Goal: Task Accomplishment & Management: Manage account settings

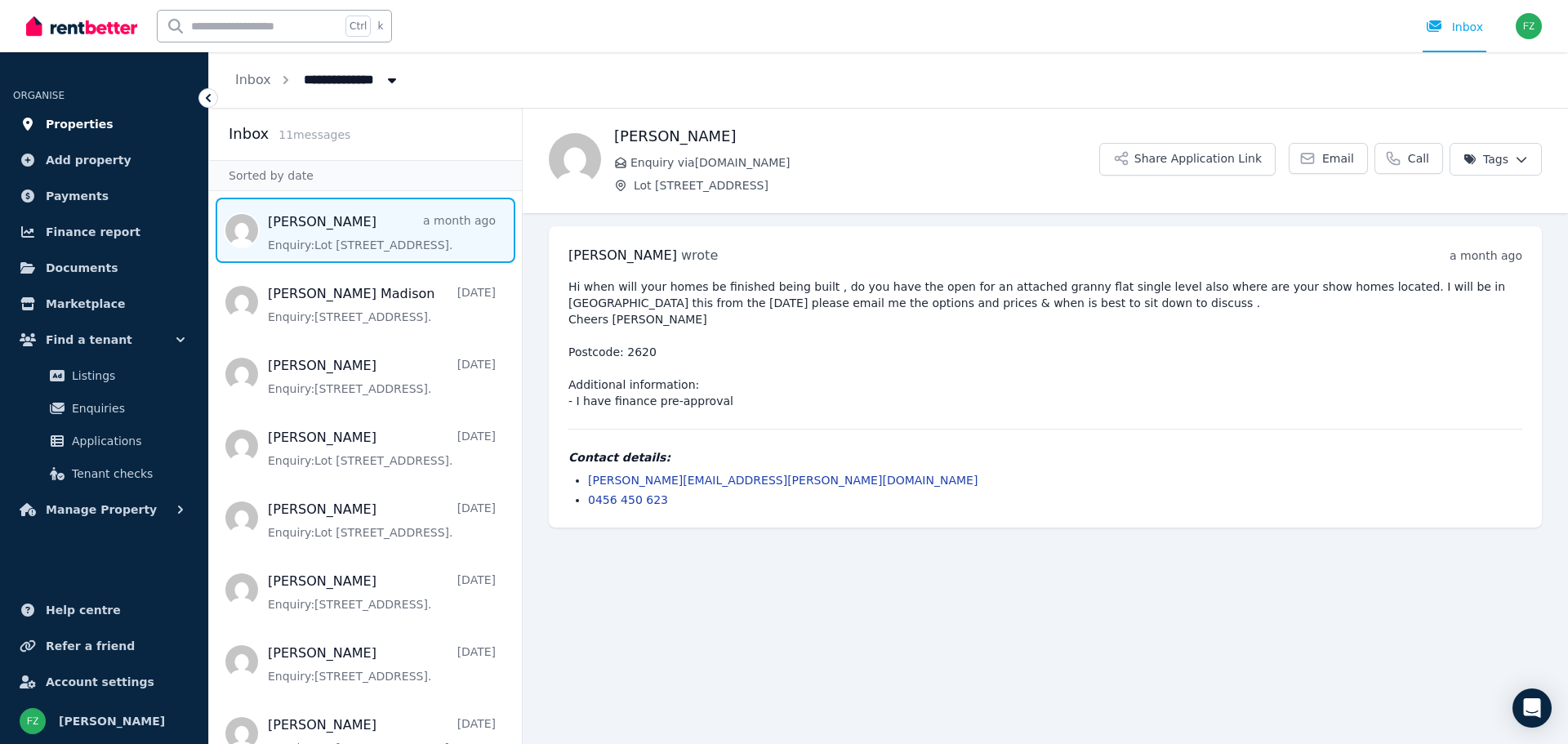
click at [80, 126] on span "Properties" at bounding box center [79, 124] width 68 height 19
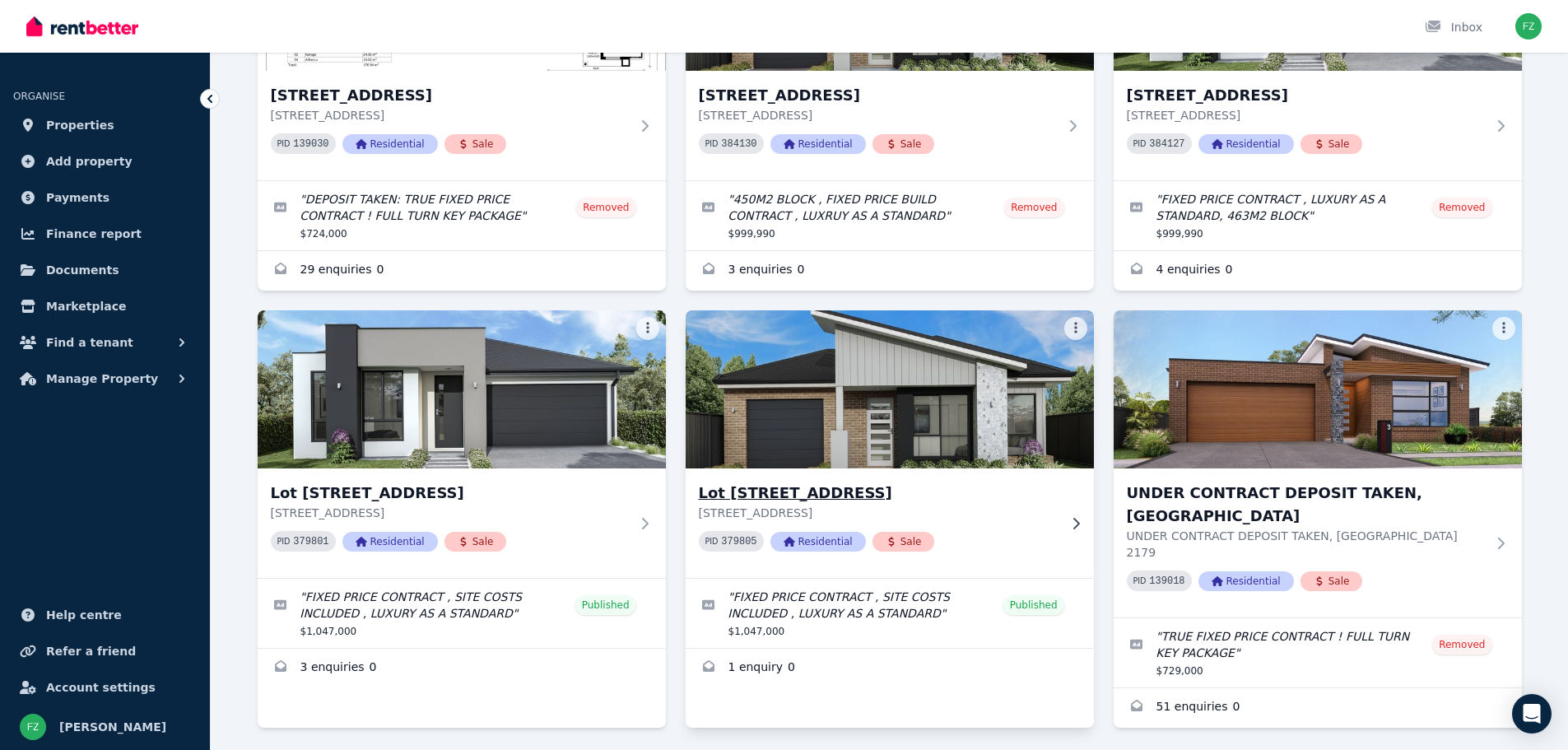
scroll to position [279, 0]
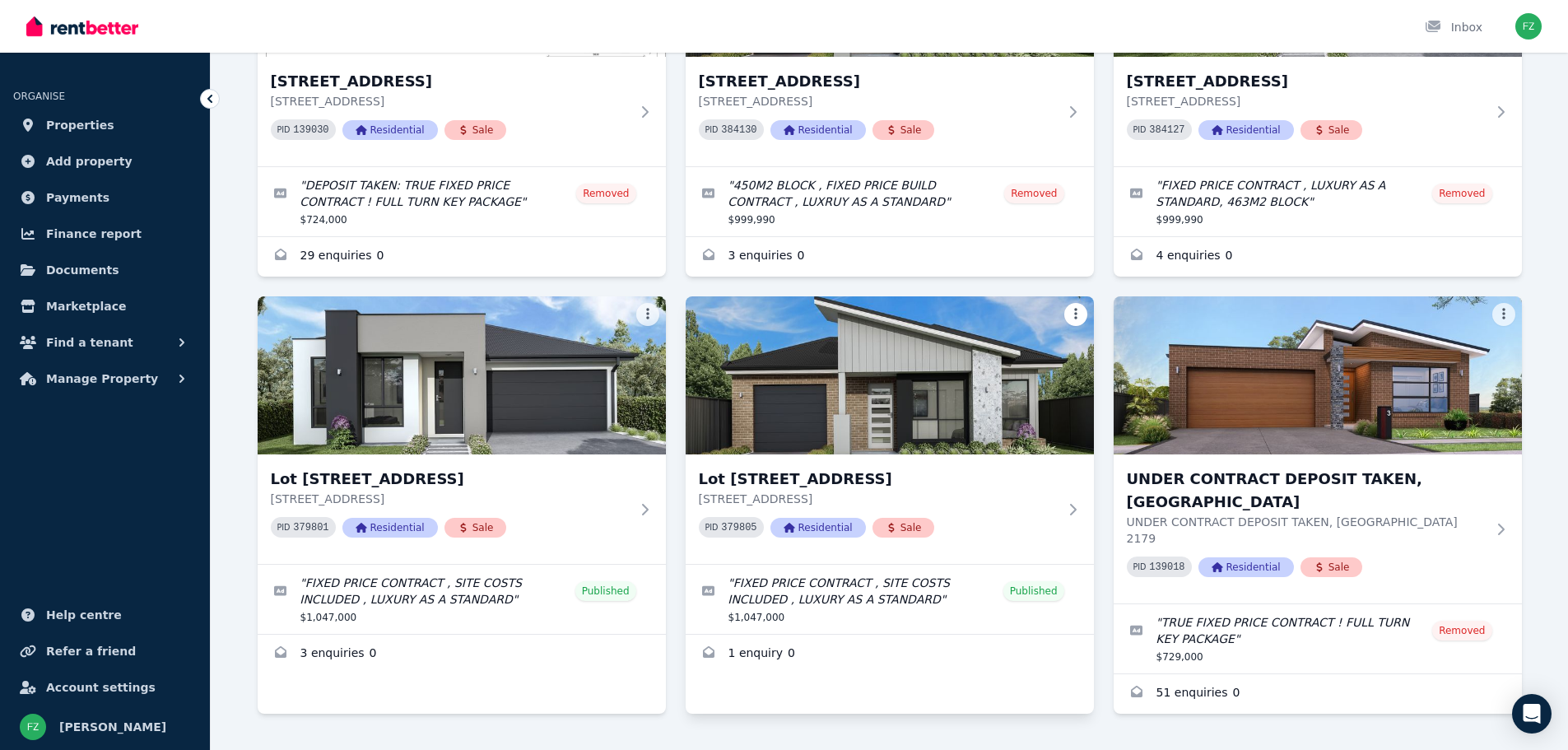
click at [1076, 315] on html "Open main menu Inbox Open user menu ORGANISE Properties Add property Payments F…" at bounding box center [784, 96] width 1568 height 750
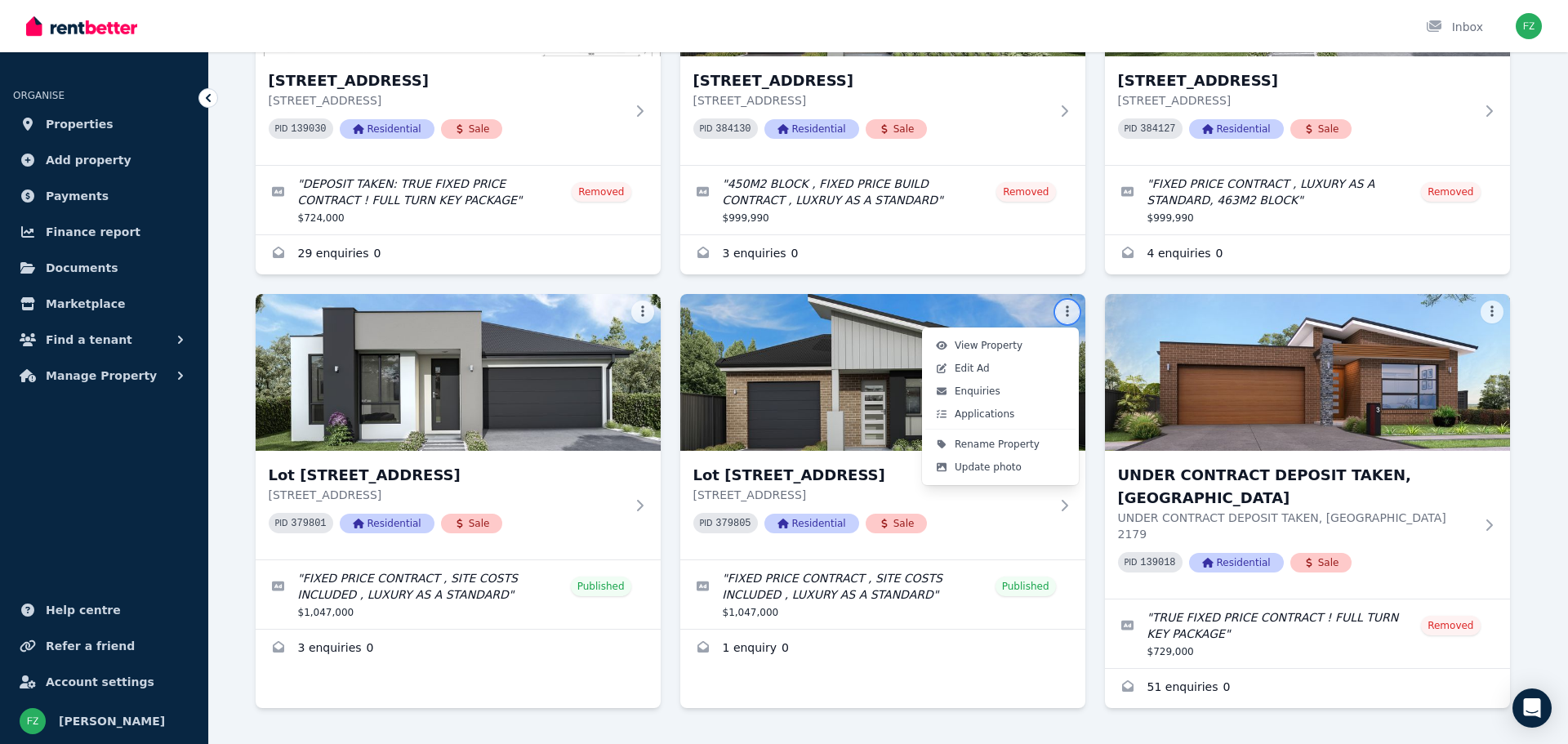
click at [969, 467] on html "Open main menu Inbox Open user menu ORGANISE Properties Add property Payments F…" at bounding box center [784, 95] width 1568 height 744
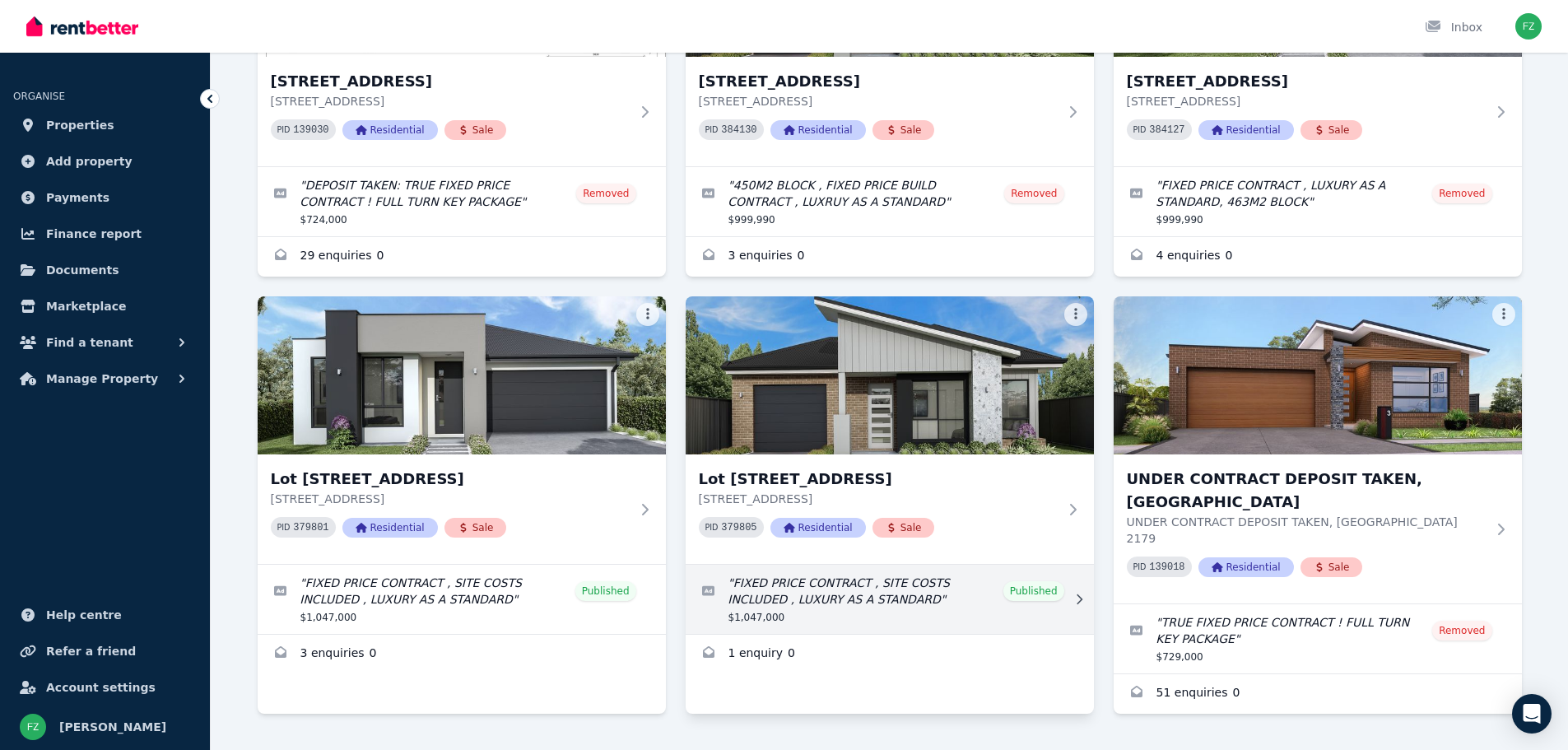
click at [1078, 597] on icon at bounding box center [1079, 599] width 16 height 12
click at [936, 597] on link "Edit listing: FIXED PRICE CONTRACT , SITE COSTS INCLUDED , LUXURY AS A STANDARD" at bounding box center [890, 599] width 409 height 69
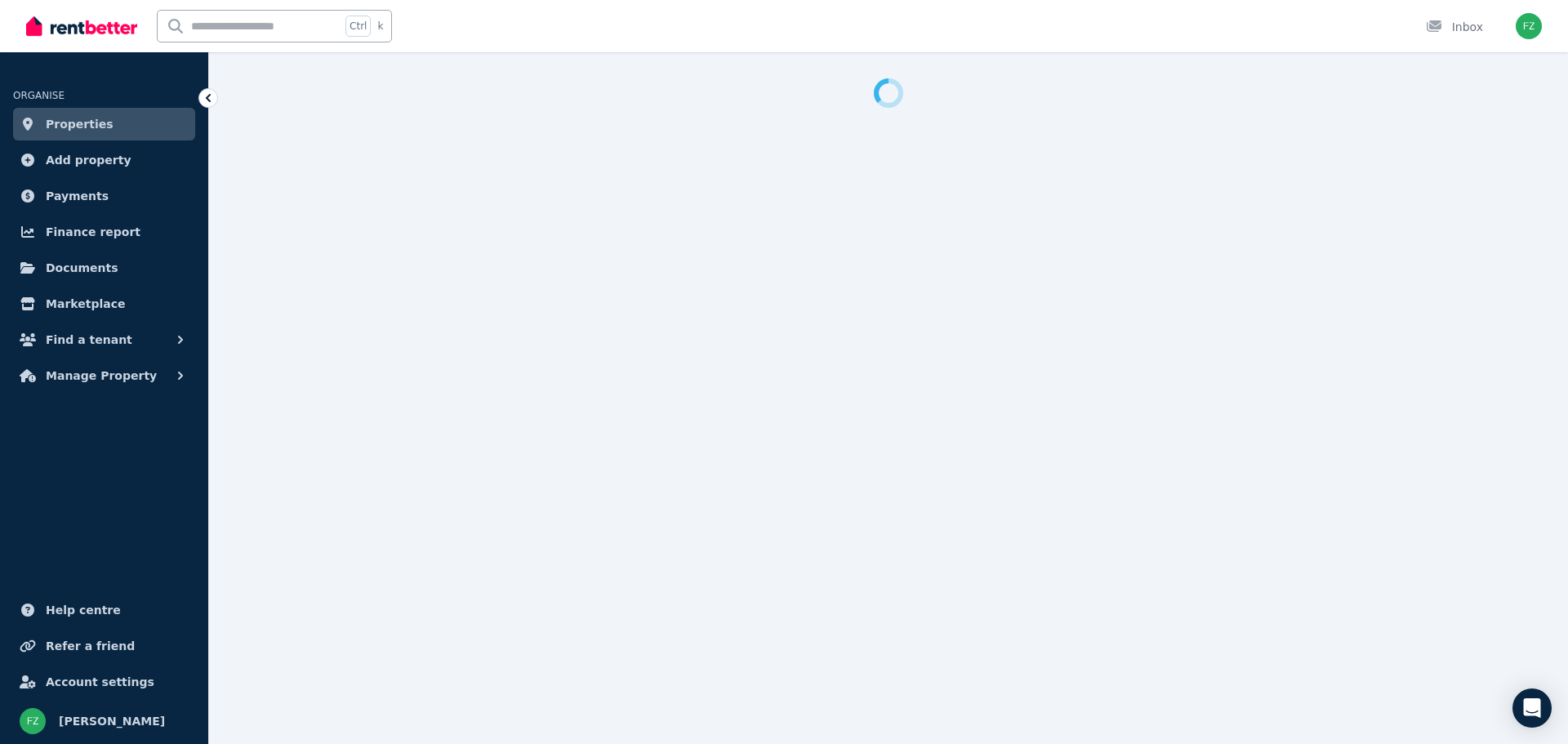
select select "**********"
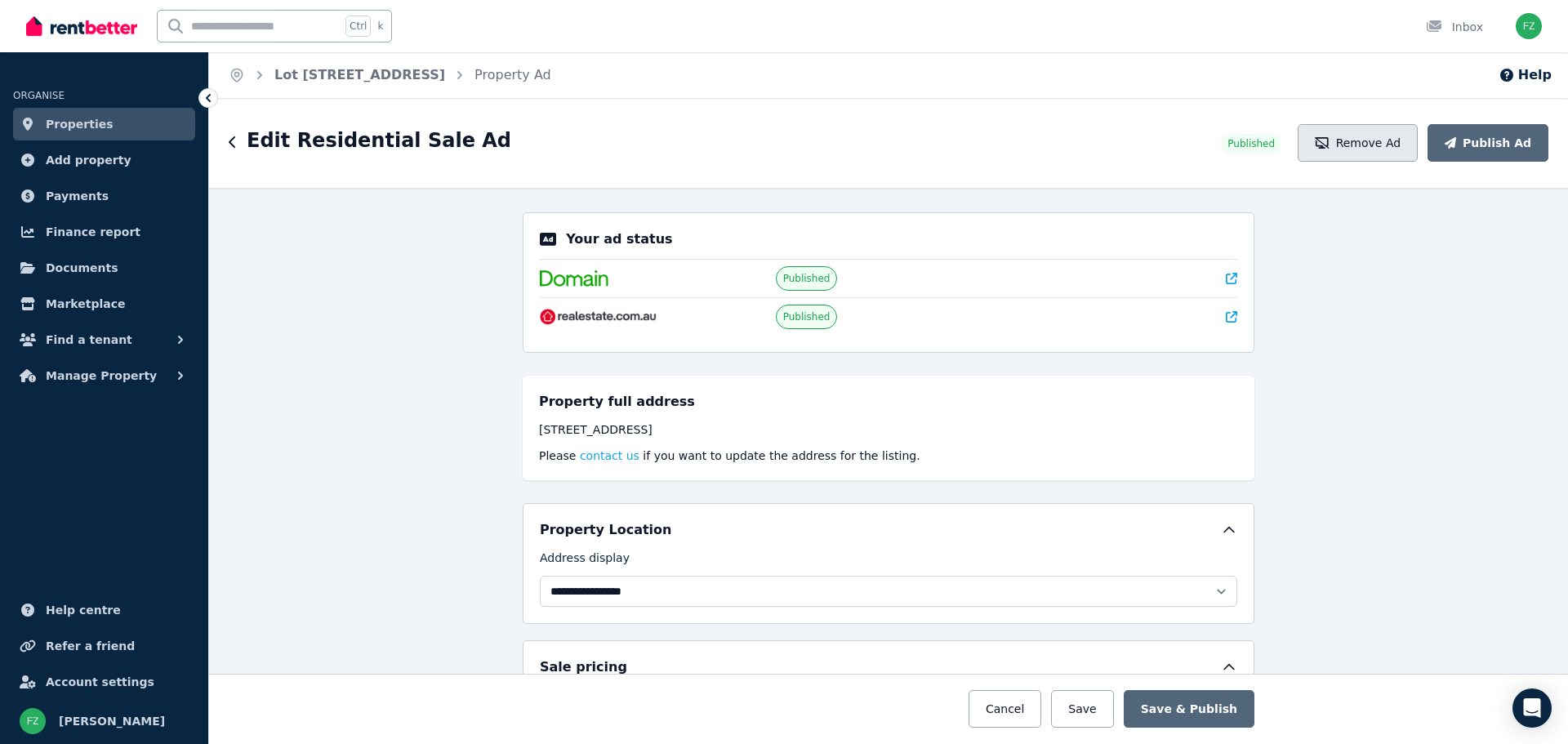
click at [1372, 145] on button "Remove Ad" at bounding box center [1357, 143] width 120 height 38
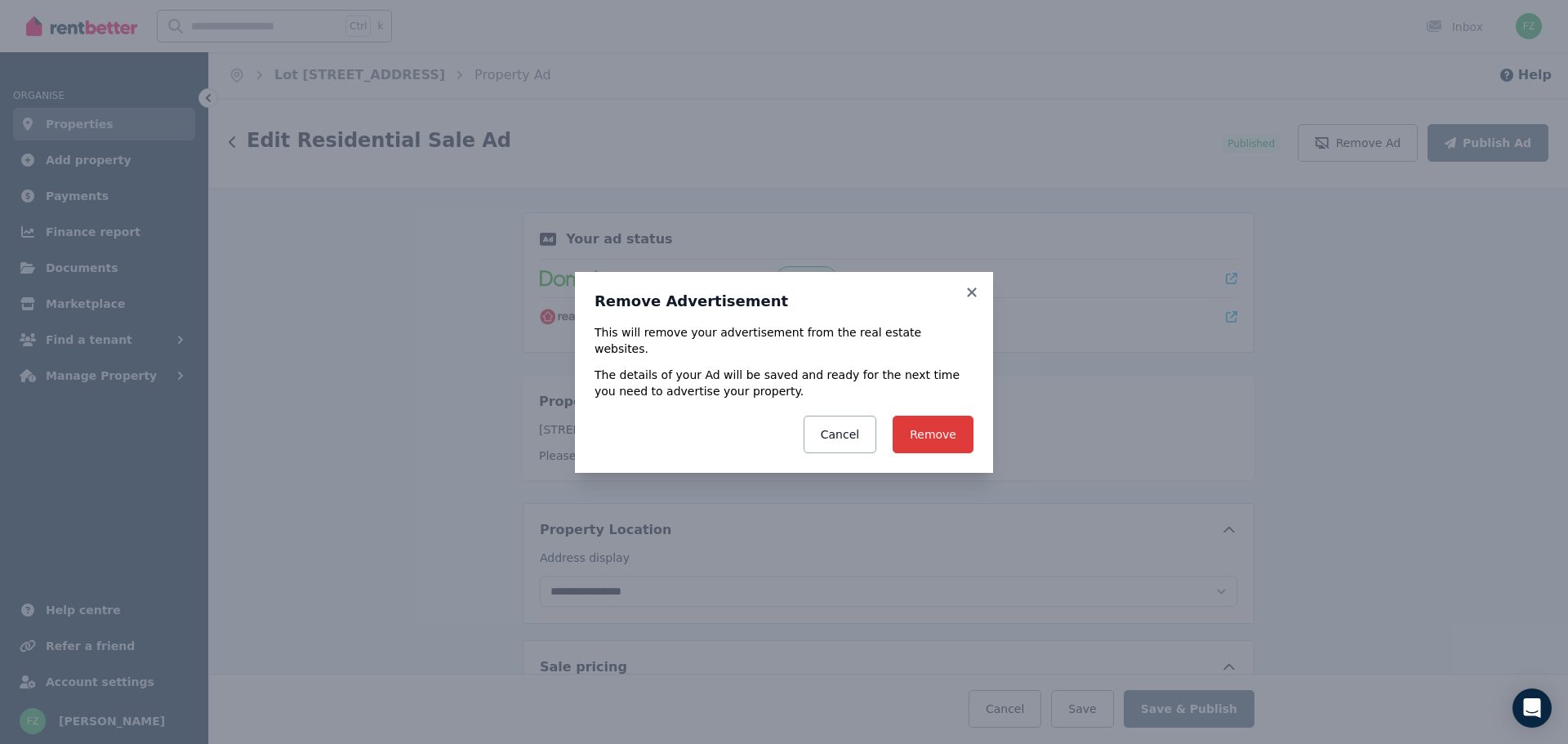
click at [922, 430] on button "Remove" at bounding box center [933, 434] width 81 height 38
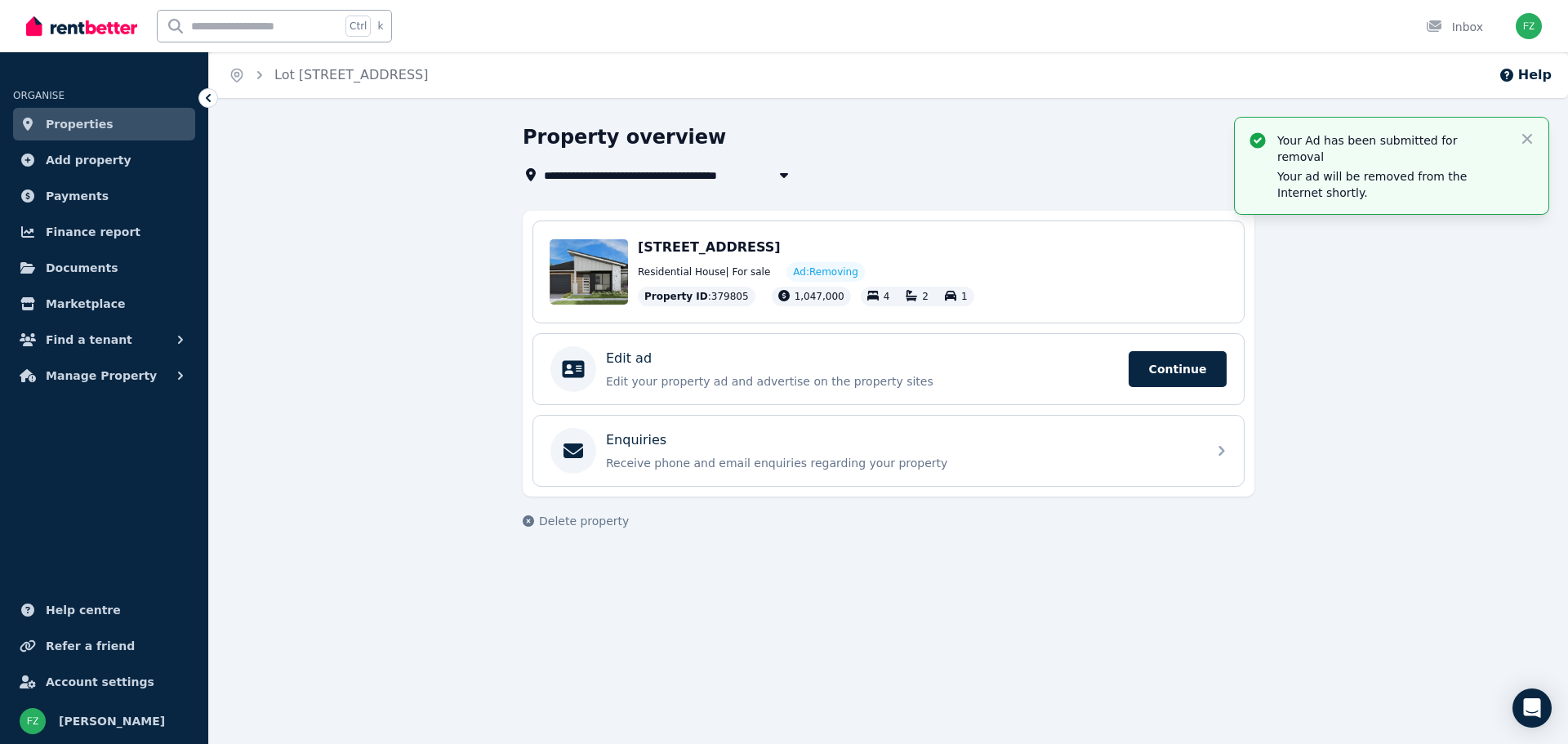
click at [93, 128] on span "Properties" at bounding box center [79, 124] width 68 height 19
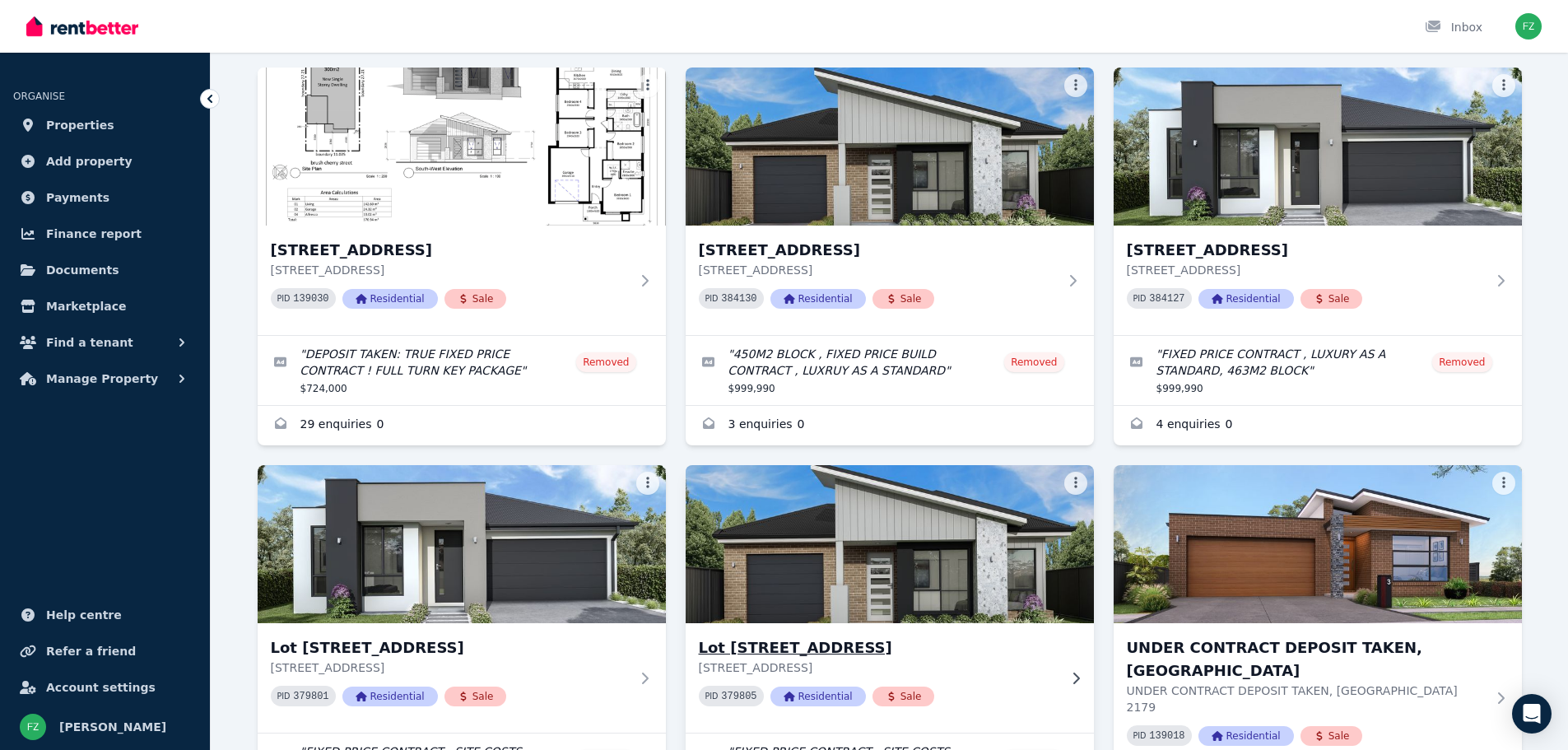
scroll to position [279, 0]
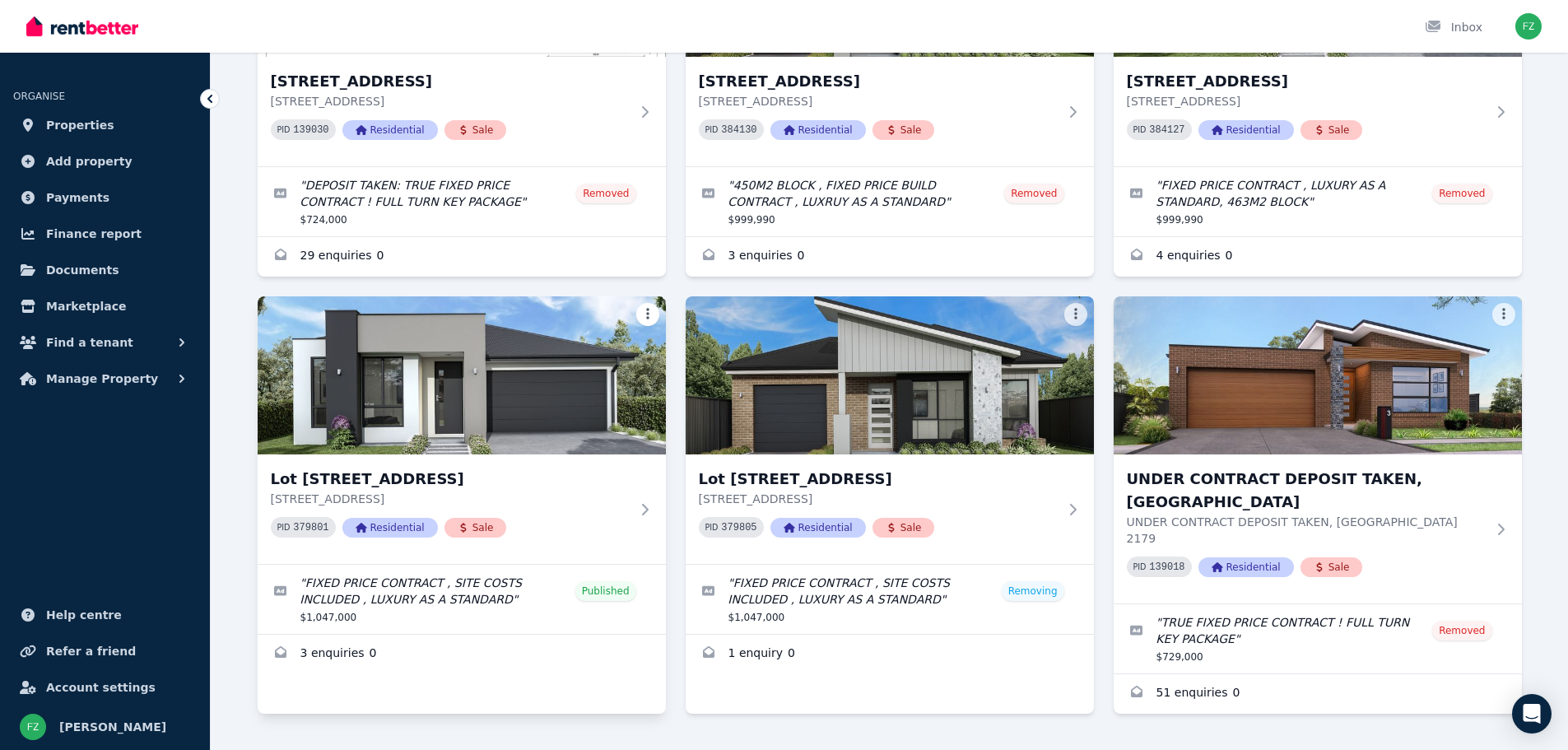
click at [642, 308] on html "Open main menu Inbox Open user menu ORGANISE Properties Add property Payments F…" at bounding box center [784, 96] width 1568 height 750
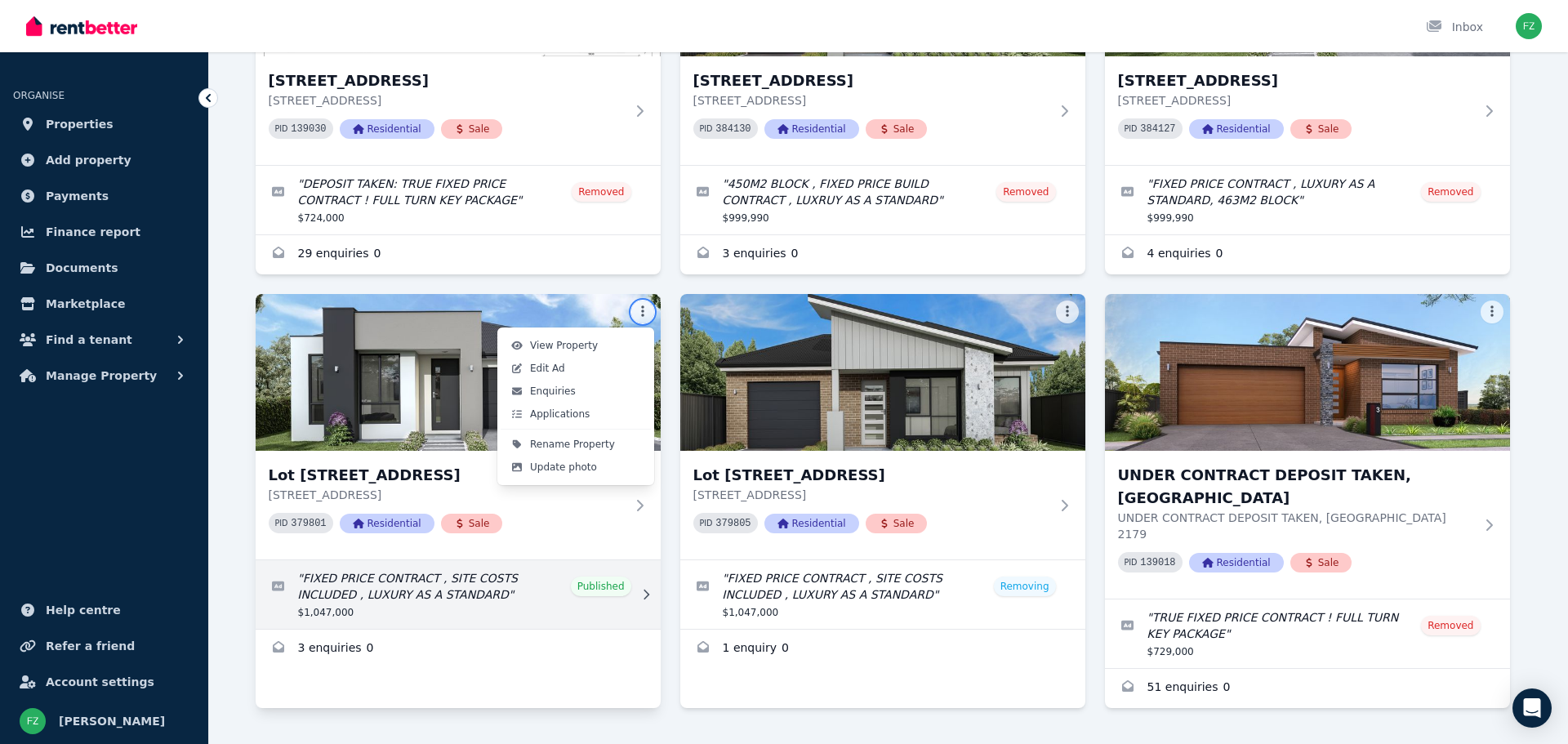
click at [563, 467] on html "Open main menu Inbox Open user menu ORGANISE Properties Add property Payments F…" at bounding box center [784, 95] width 1568 height 744
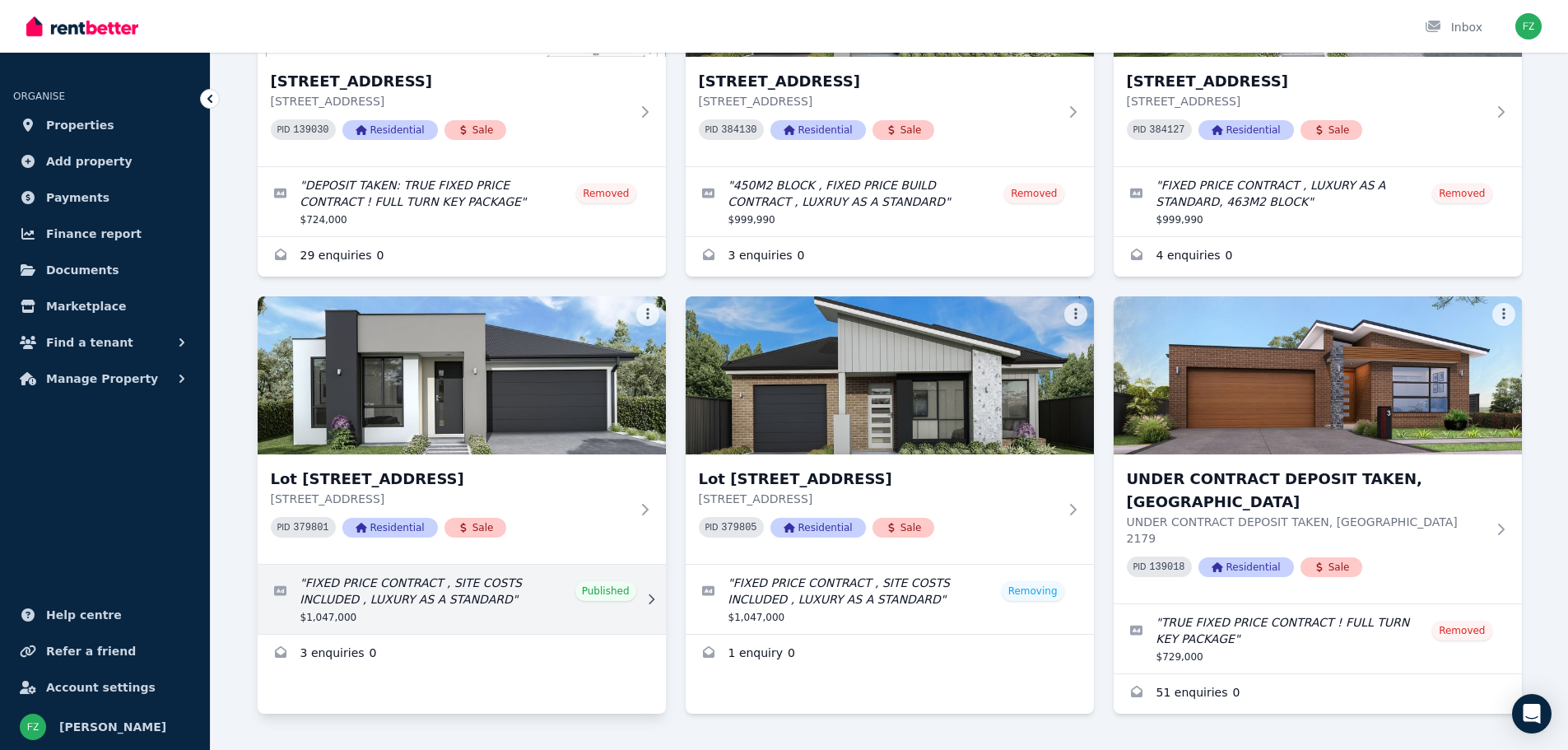
click at [583, 577] on link "Edit listing: FIXED PRICE CONTRACT , SITE COSTS INCLUDED , LUXURY AS A STANDARD" at bounding box center [462, 599] width 409 height 69
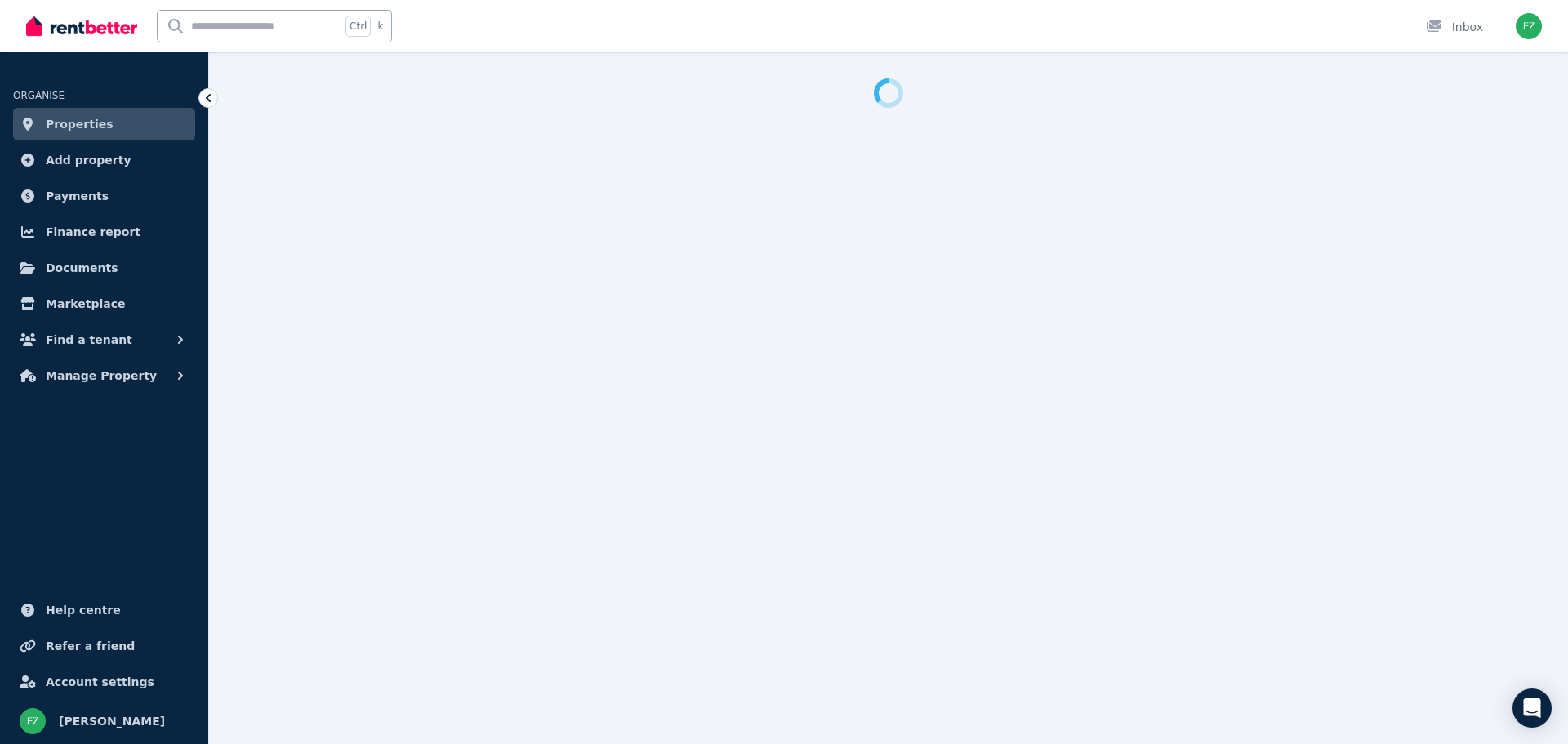
select select "**********"
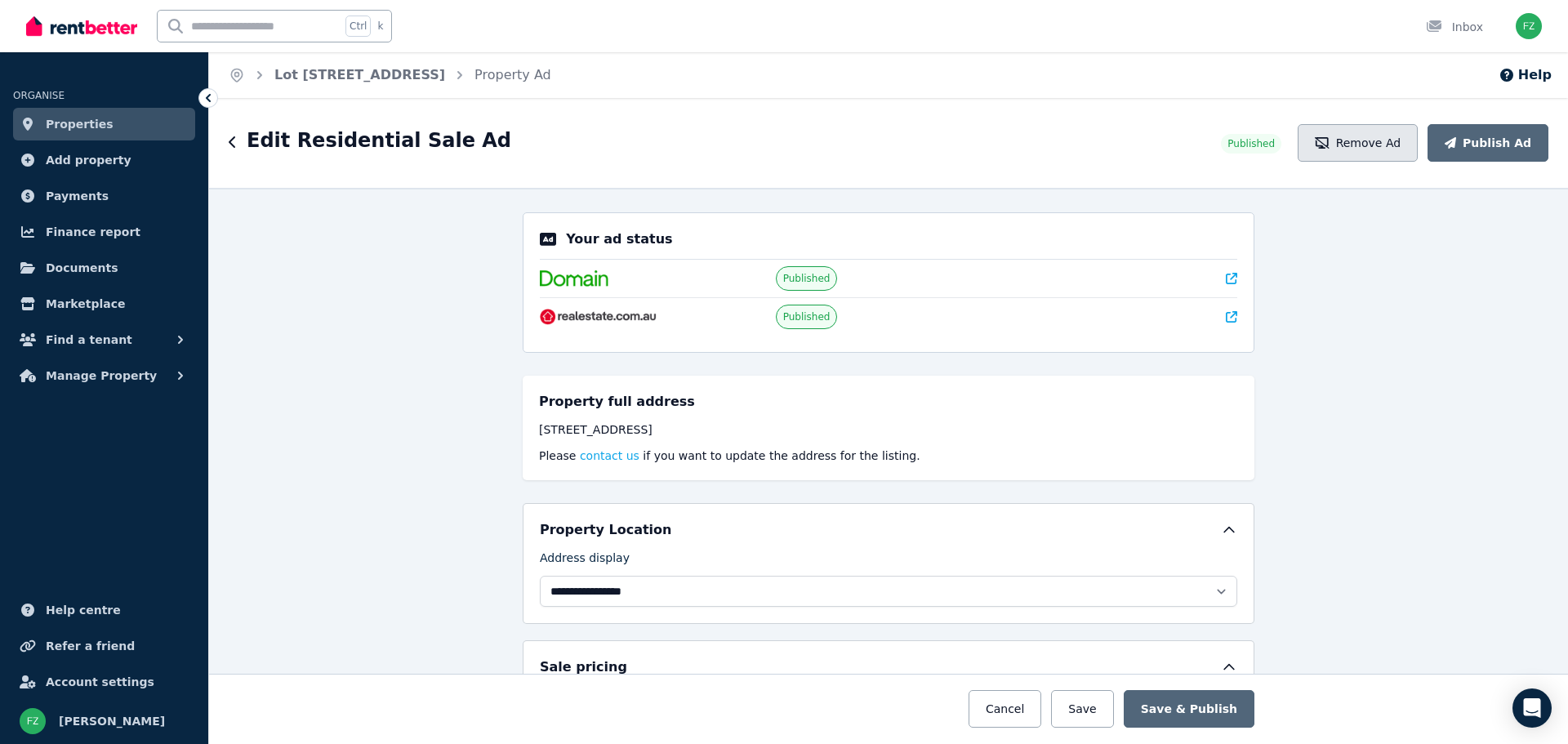
click at [1381, 148] on button "Remove Ad" at bounding box center [1357, 143] width 120 height 38
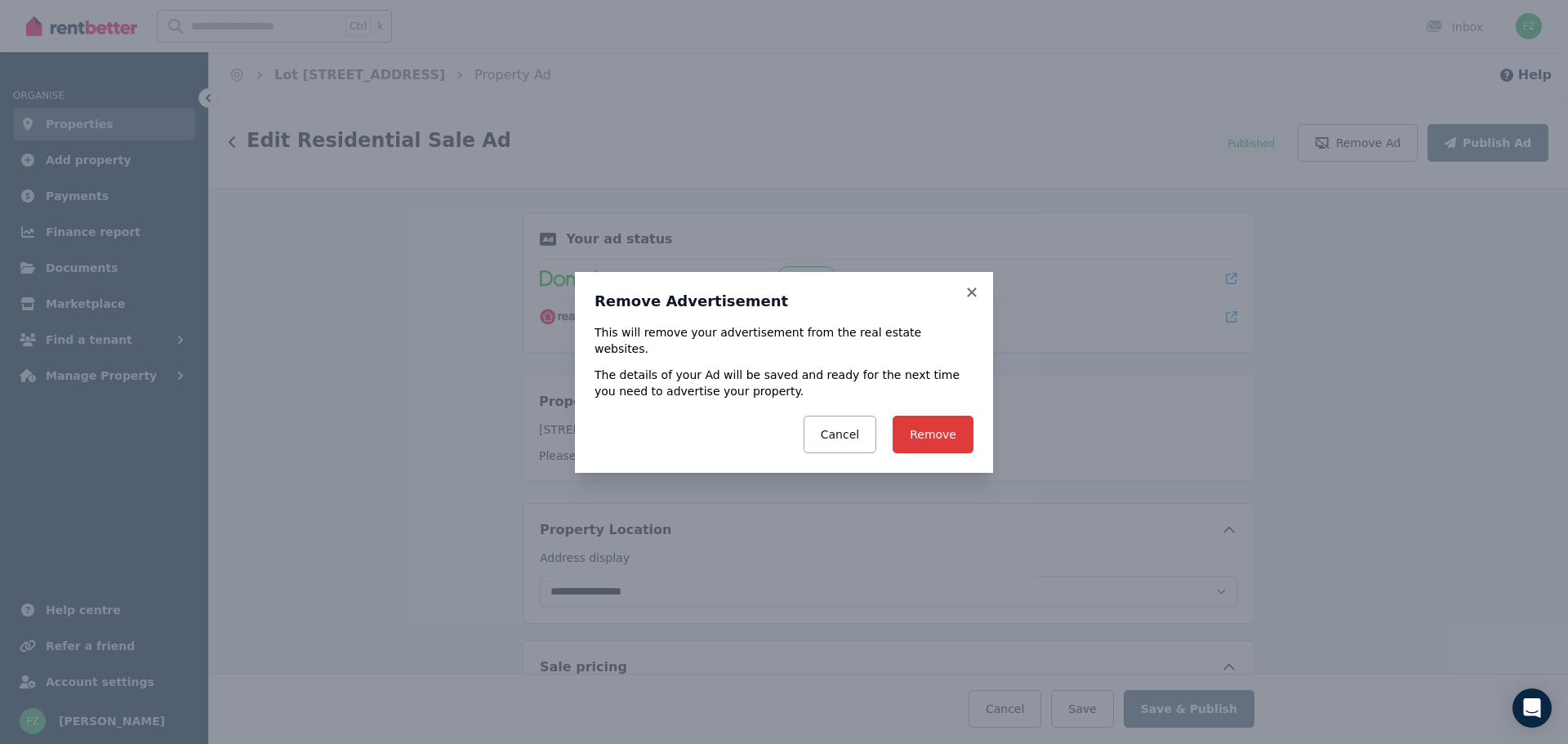
click at [916, 427] on button "Remove" at bounding box center [933, 434] width 81 height 38
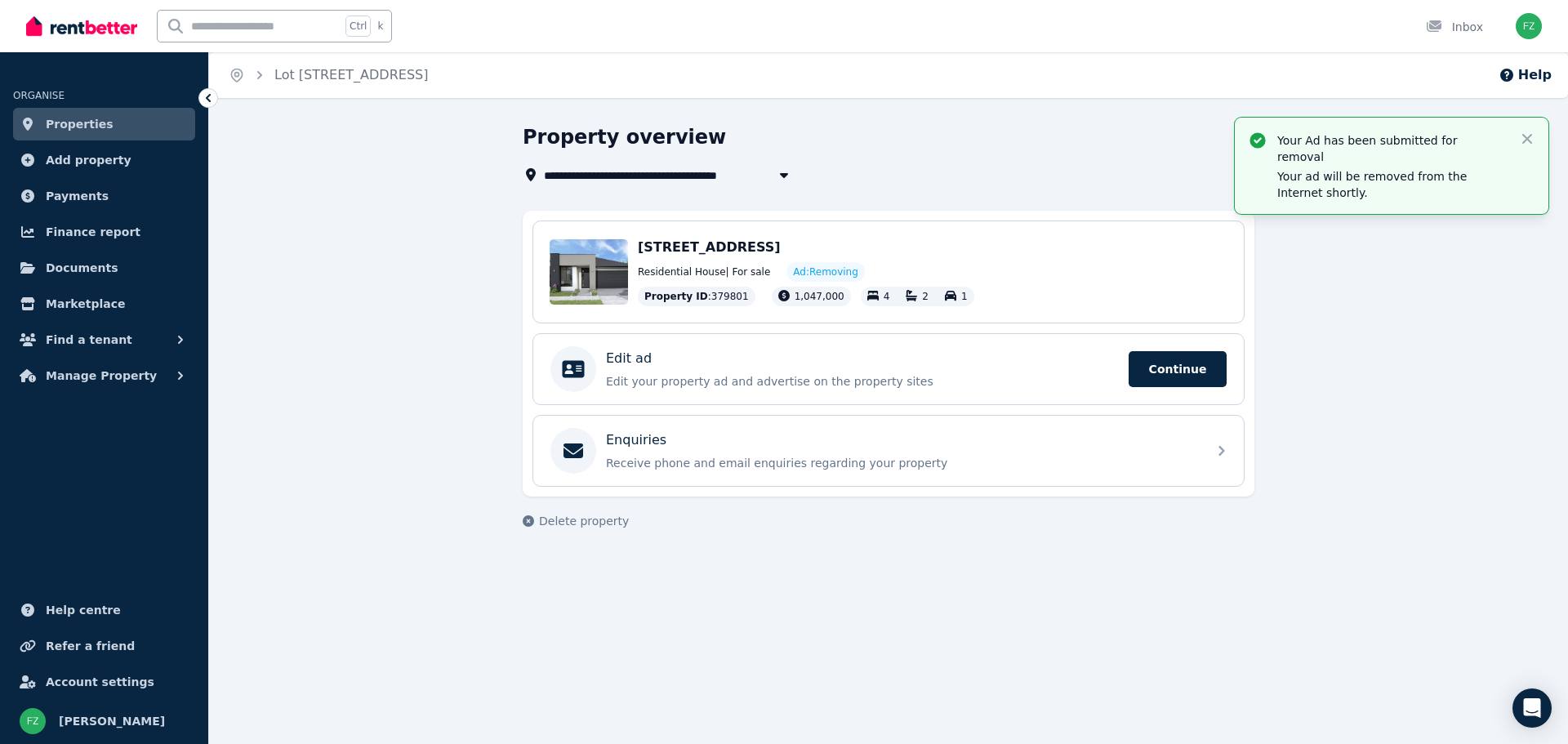
select select "**********"
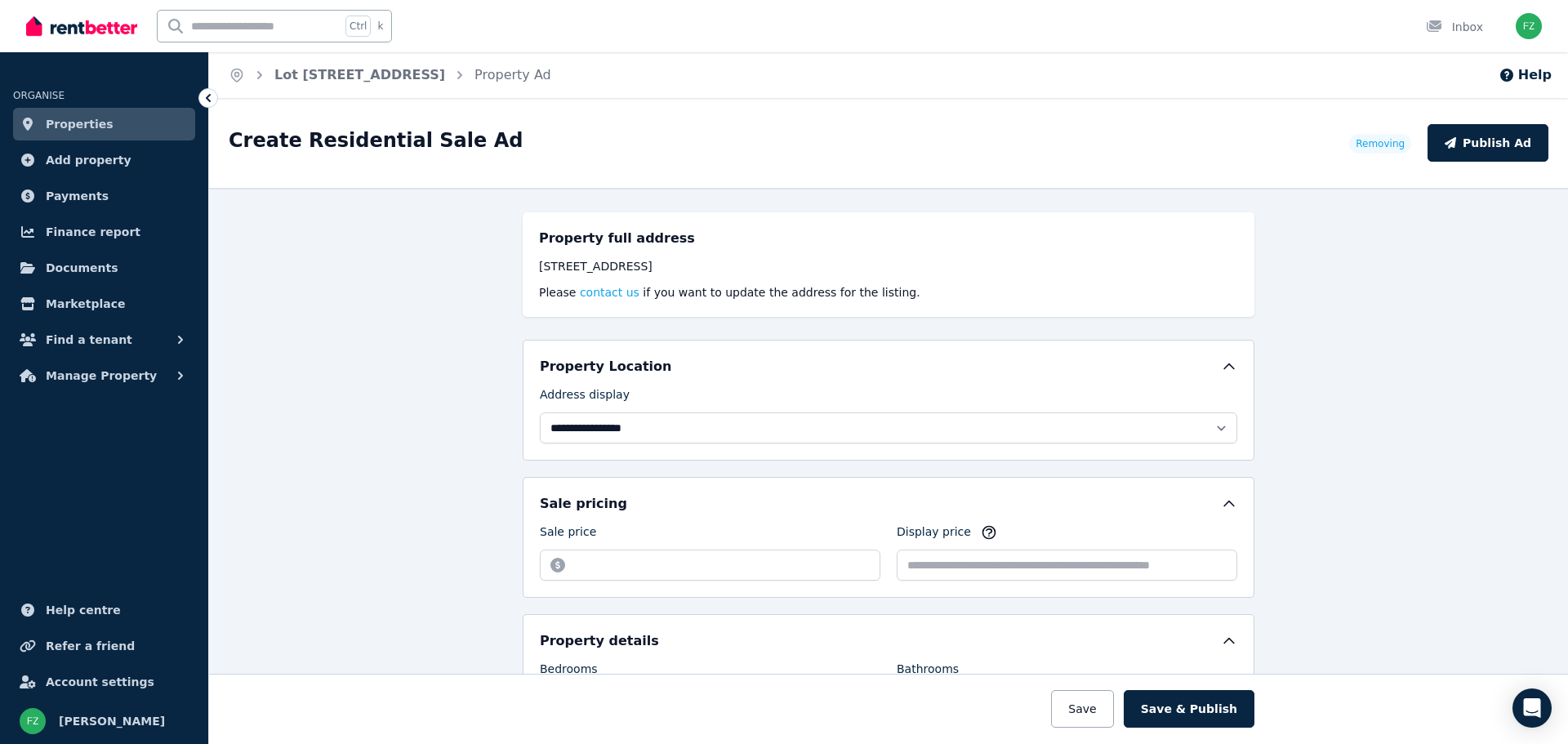
click at [133, 119] on link "Properties" at bounding box center [104, 124] width 182 height 33
